Goal: Transaction & Acquisition: Purchase product/service

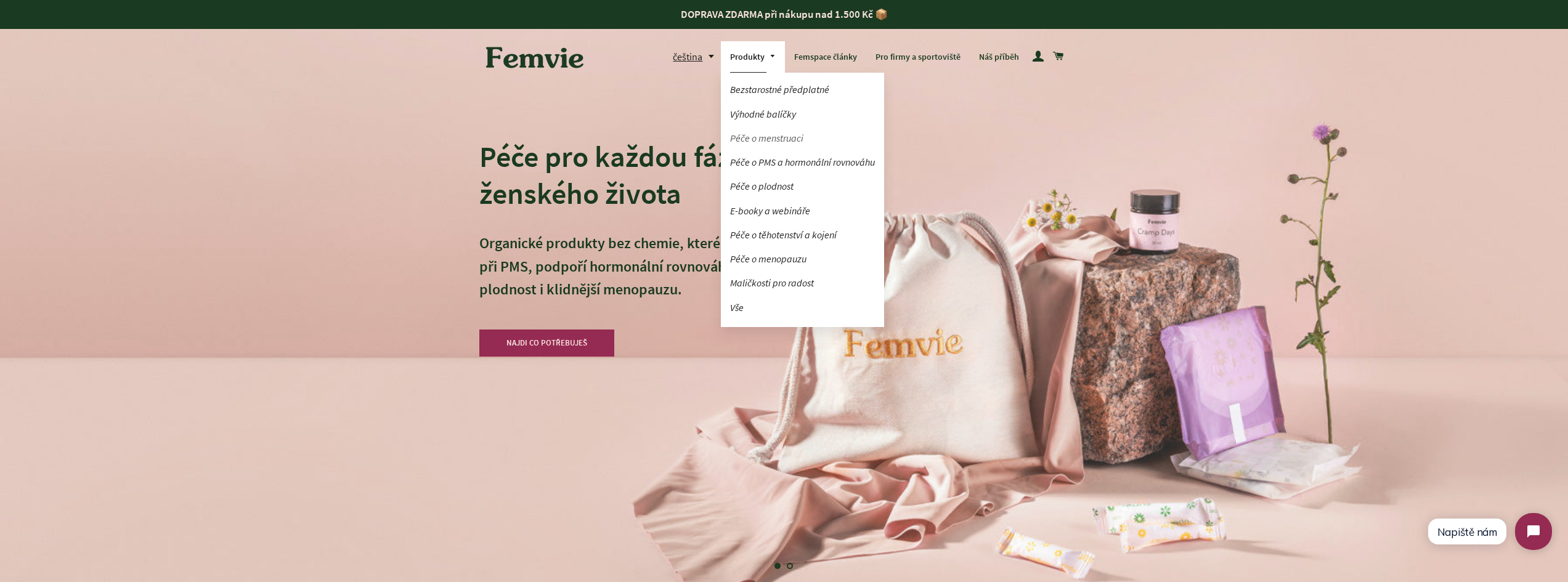
click at [758, 139] on link "Péče o menstruaci" at bounding box center [803, 138] width 163 height 22
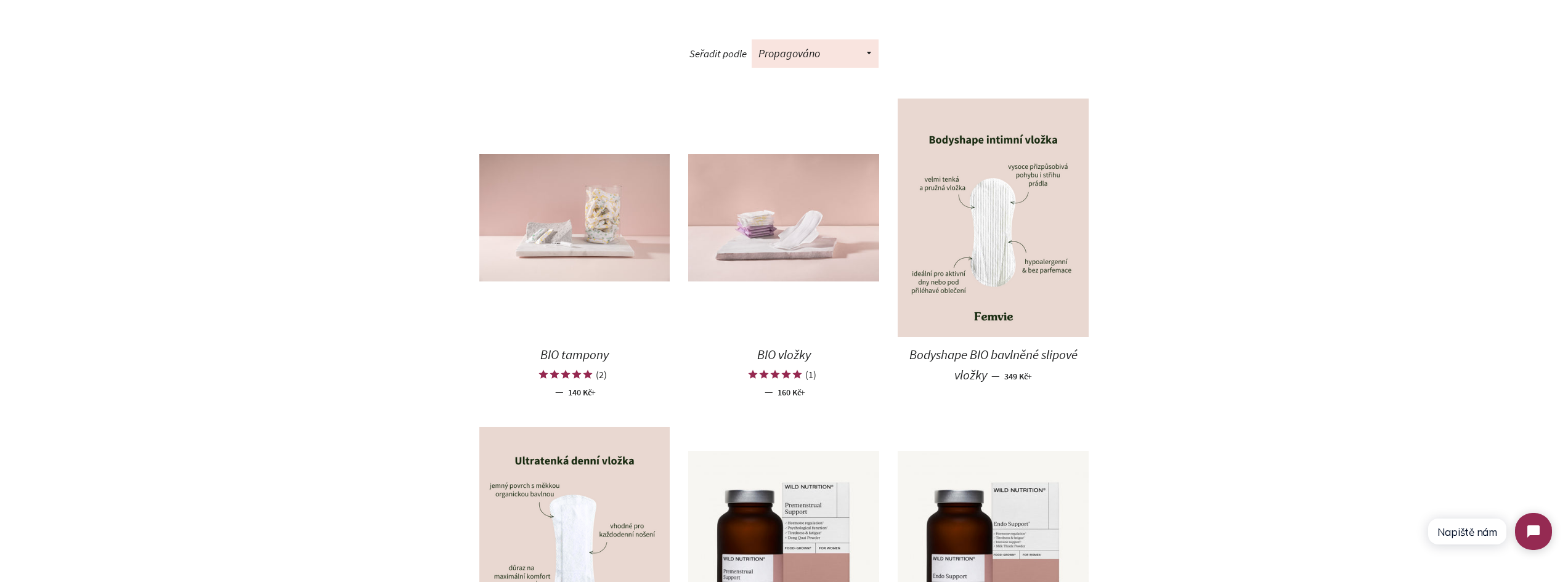
scroll to position [616, 0]
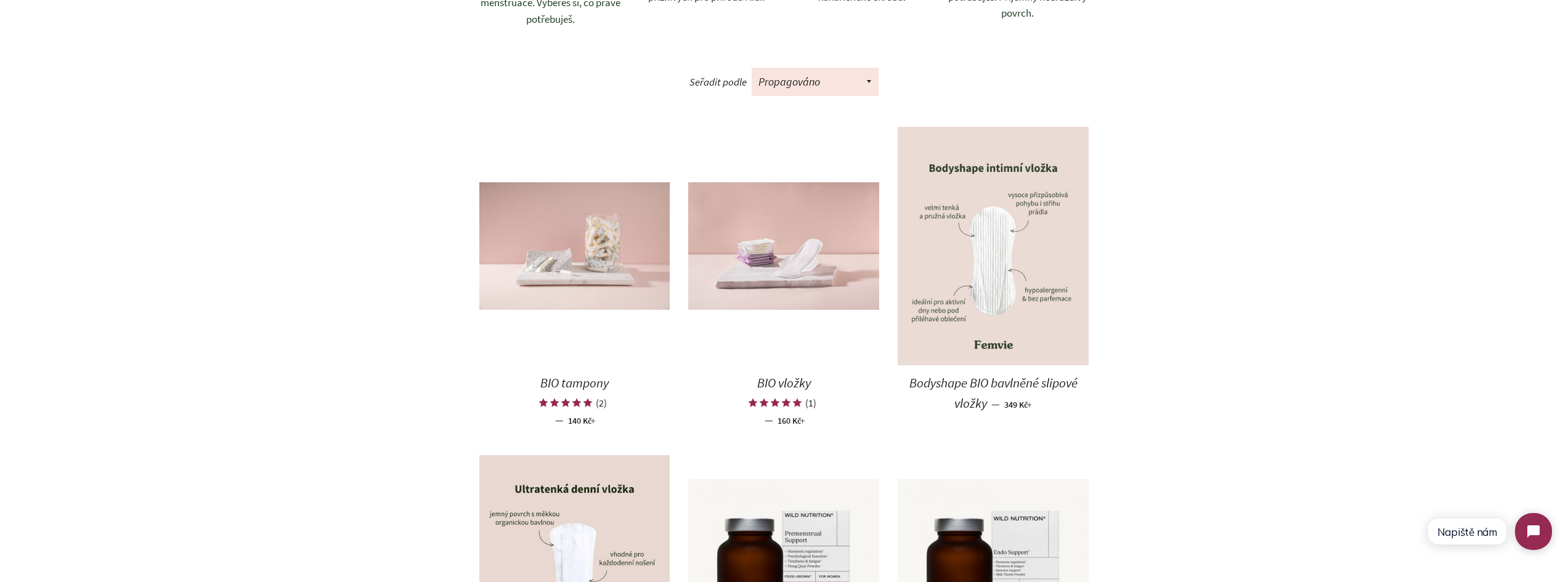
click at [992, 271] on img at bounding box center [993, 246] width 191 height 239
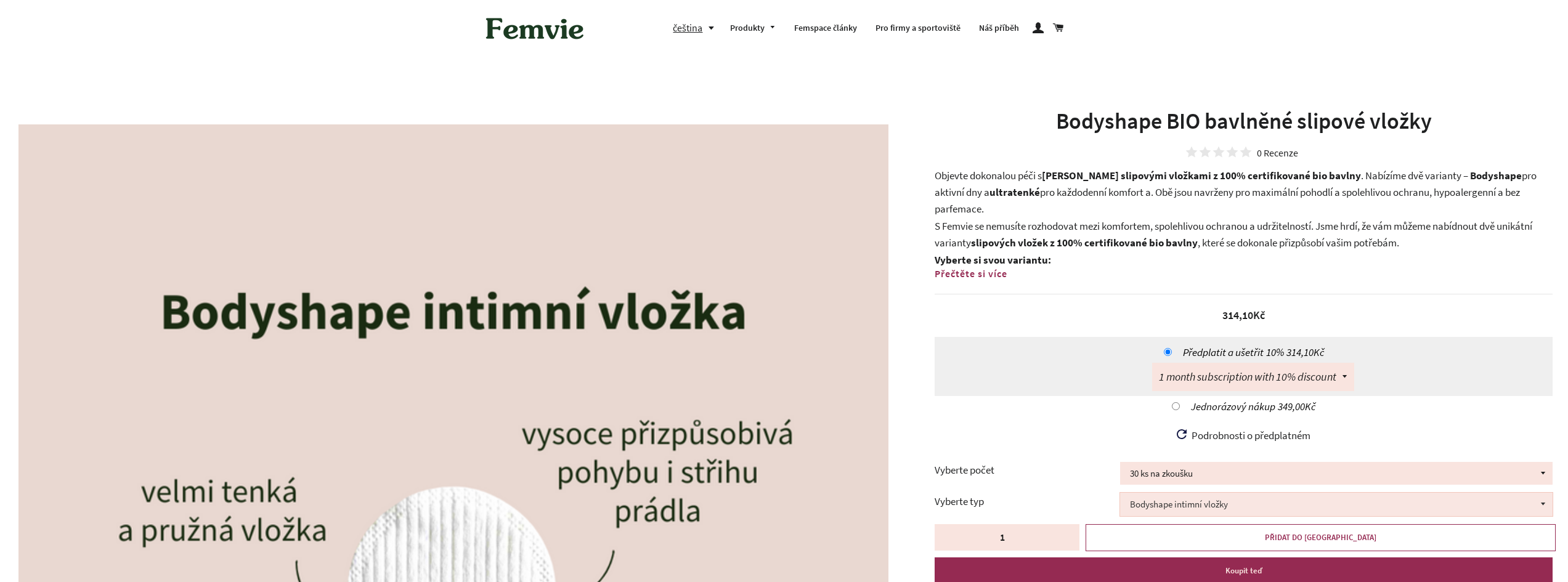
click at [1234, 377] on div "Předplatit a ušetřit 10% 314,10Kč Doručit 1 month subscription with 10% discoun…" at bounding box center [1244, 379] width 618 height 85
click at [1090, 405] on div "Jednorázový nákup 349,00Kč" at bounding box center [1243, 407] width 608 height 21
click at [1171, 405] on div "Jednorázový nákup 349,00Kč" at bounding box center [1243, 407] width 608 height 21
click at [1174, 405] on input "Jednorázový nákup 349,00Kč" at bounding box center [1176, 406] width 8 height 8
radio input "true"
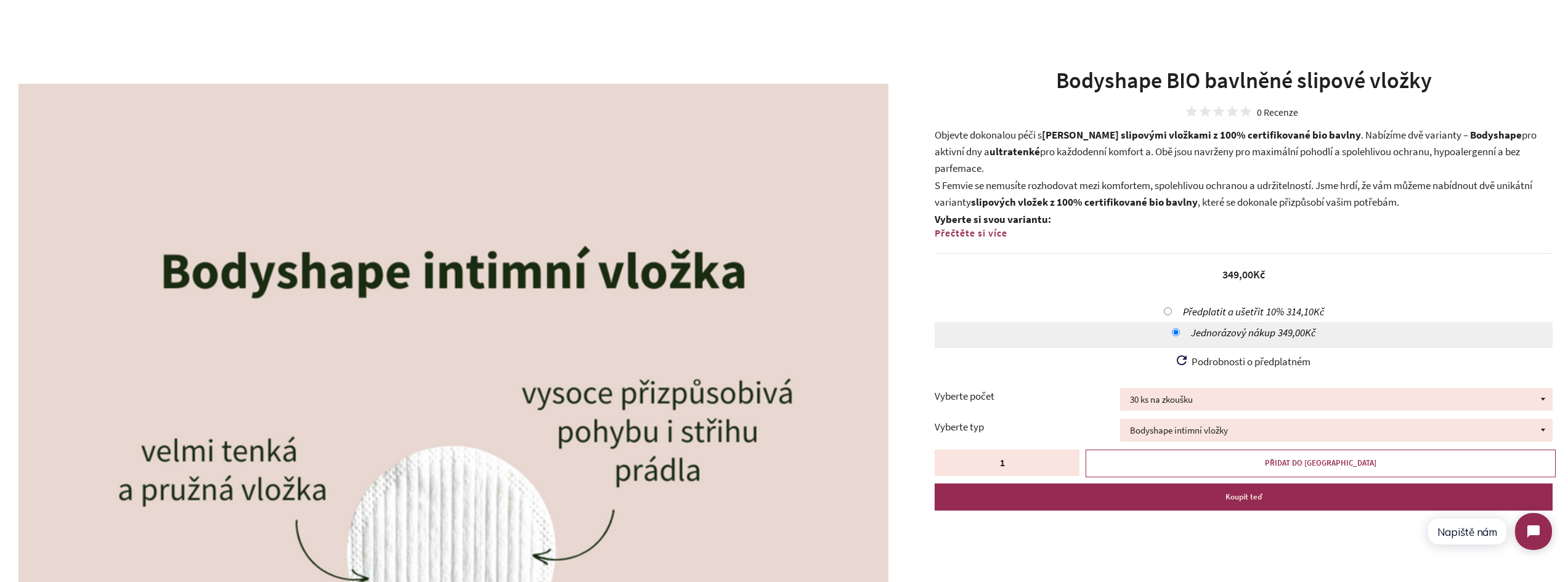
scroll to position [62, 0]
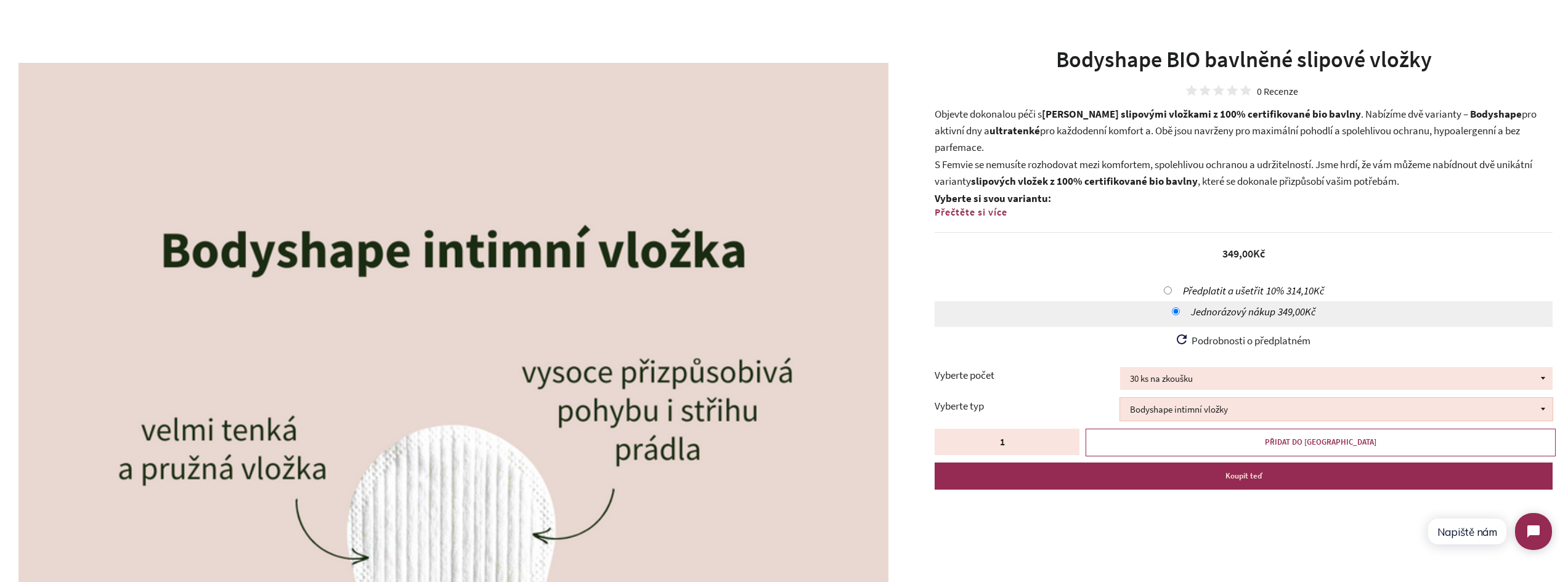
click at [1280, 409] on select "Bodyshape intimní vložky" at bounding box center [1336, 409] width 432 height 23
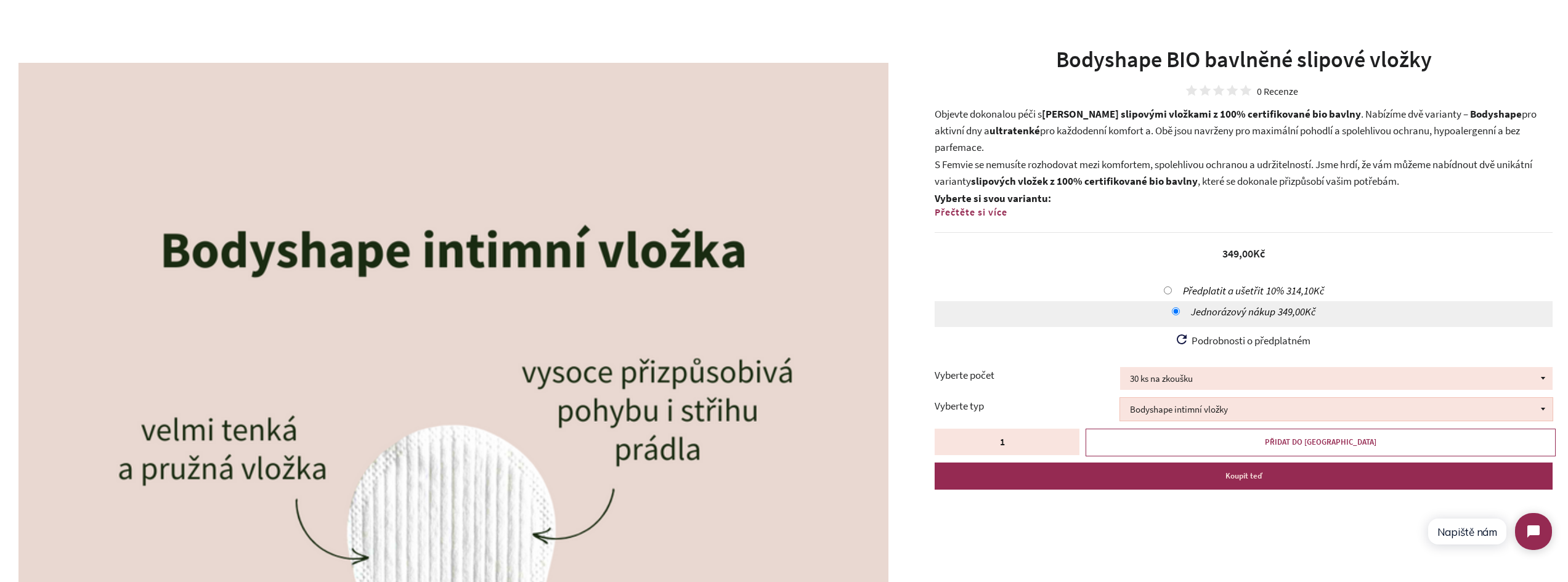
click at [1280, 409] on select "Bodyshape intimní vložky" at bounding box center [1336, 409] width 432 height 23
